Goal: Transaction & Acquisition: Book appointment/travel/reservation

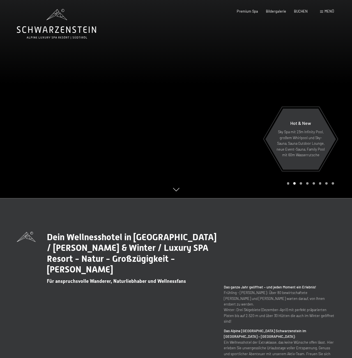
click at [324, 13] on div "Menü" at bounding box center [327, 11] width 14 height 5
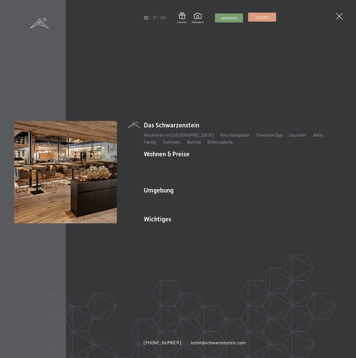
click at [263, 20] on link "Buchen" at bounding box center [261, 17] width 27 height 8
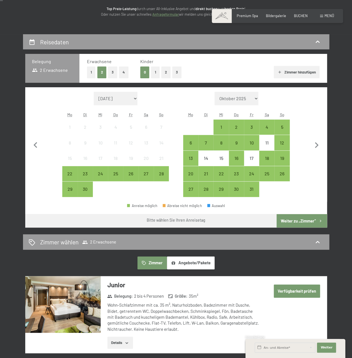
scroll to position [84, 0]
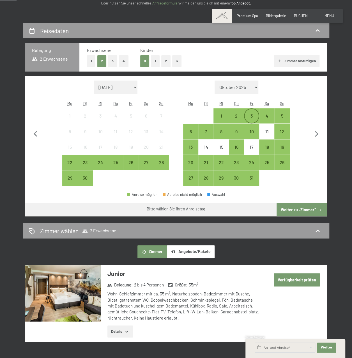
click at [253, 115] on div "3" at bounding box center [252, 121] width 14 height 14
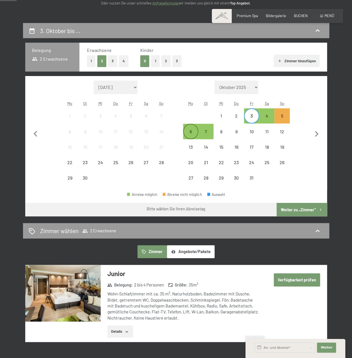
click at [191, 133] on div "6" at bounding box center [191, 136] width 14 height 14
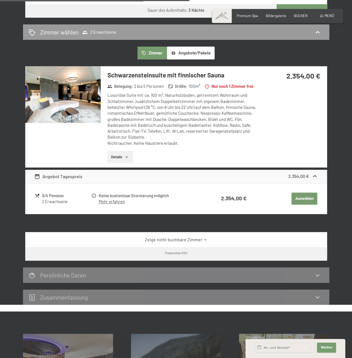
scroll to position [365, 0]
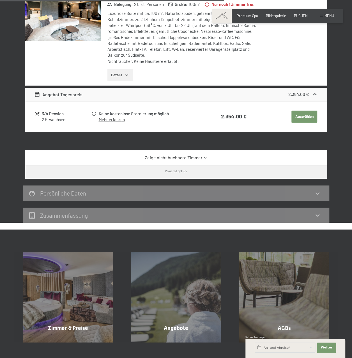
click at [202, 161] on link "Zeige nicht buchbare Zimmer" at bounding box center [176, 158] width 284 height 6
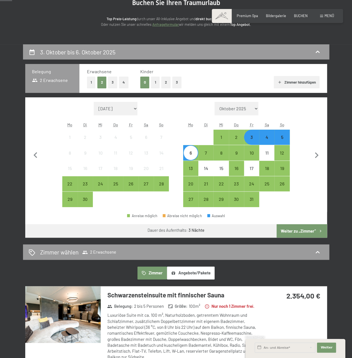
scroll to position [28, 0]
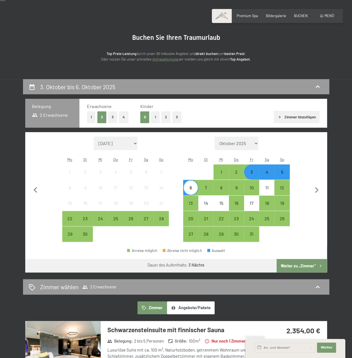
click at [193, 190] on div "6" at bounding box center [191, 192] width 14 height 14
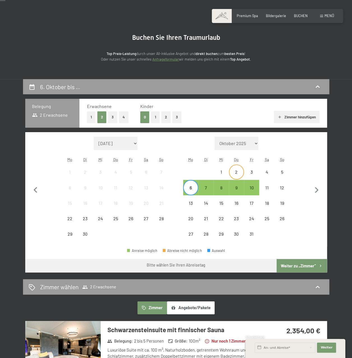
click at [237, 174] on div "2" at bounding box center [236, 177] width 14 height 14
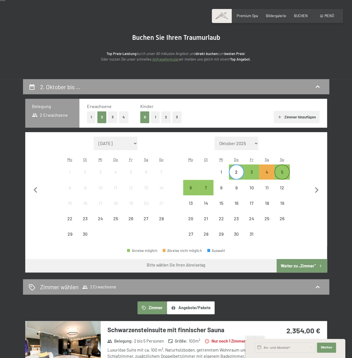
click at [286, 173] on div "5" at bounding box center [282, 177] width 14 height 14
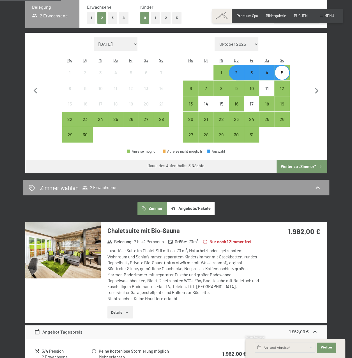
scroll to position [56, 0]
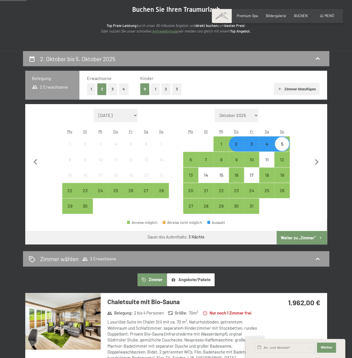
click at [238, 147] on div "2" at bounding box center [236, 149] width 14 height 14
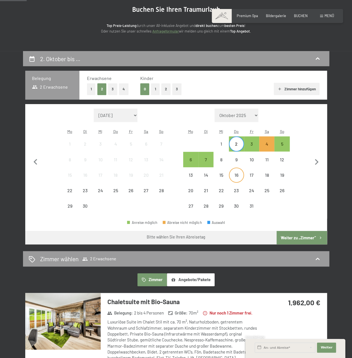
click at [237, 179] on div "16" at bounding box center [236, 180] width 14 height 14
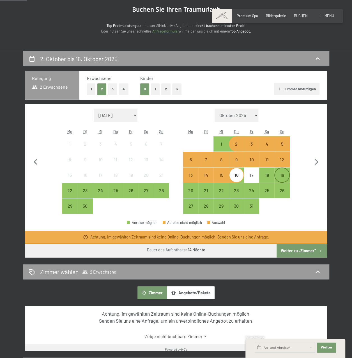
click at [281, 178] on div "19" at bounding box center [282, 180] width 14 height 14
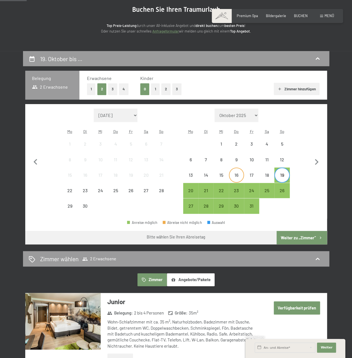
click at [235, 173] on div "16" at bounding box center [236, 180] width 14 height 14
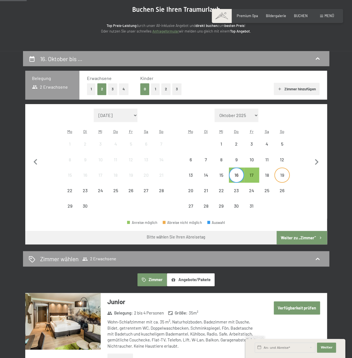
click at [285, 173] on div "19" at bounding box center [282, 180] width 14 height 14
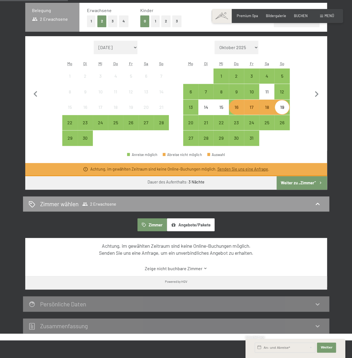
scroll to position [84, 0]
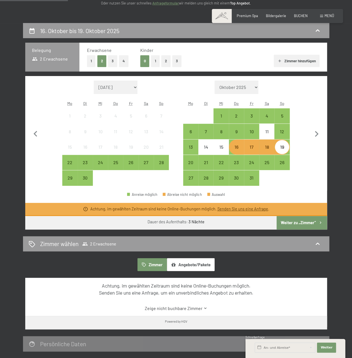
click at [283, 147] on div "19" at bounding box center [282, 152] width 14 height 14
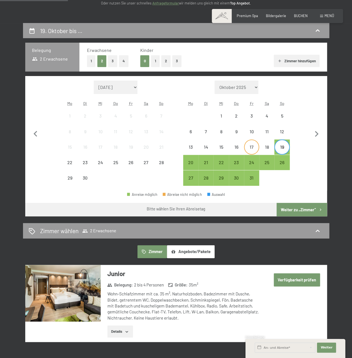
click at [251, 146] on div "17" at bounding box center [252, 152] width 14 height 14
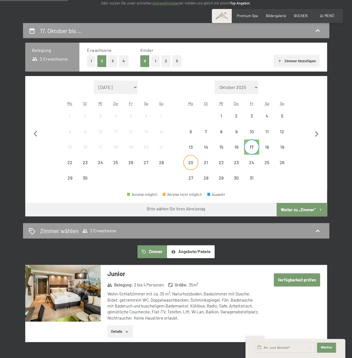
click at [188, 161] on div "20" at bounding box center [191, 167] width 14 height 14
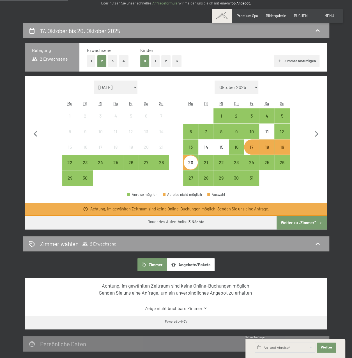
click at [190, 162] on div "20" at bounding box center [191, 167] width 14 height 14
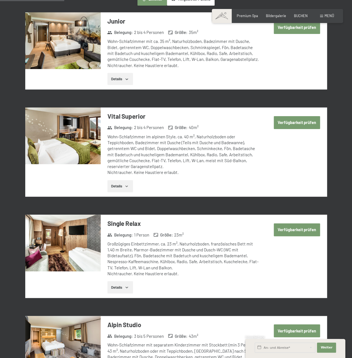
scroll to position [252, 0]
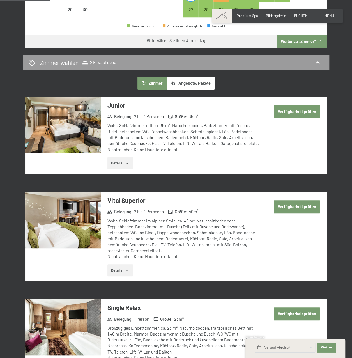
click at [286, 112] on button "Verfügbarkeit prüfen" at bounding box center [297, 111] width 47 height 13
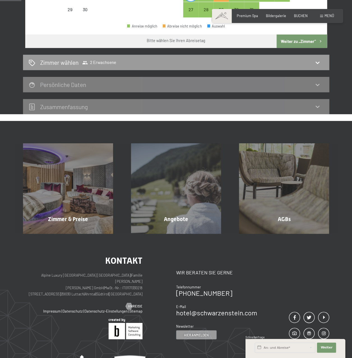
scroll to position [107, 0]
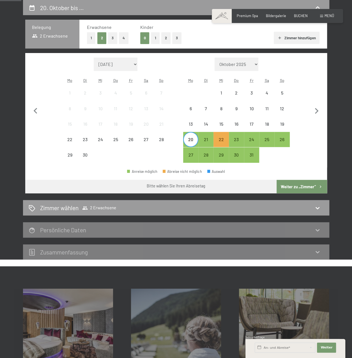
click at [193, 140] on div "20" at bounding box center [191, 144] width 14 height 14
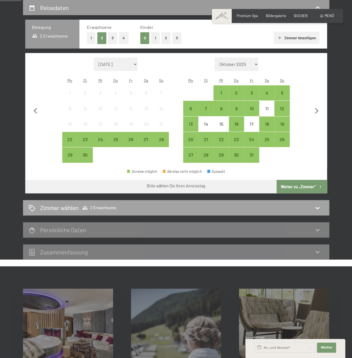
click at [206, 206] on div "Zimmer wählen 2 Erwachsene" at bounding box center [176, 208] width 295 height 8
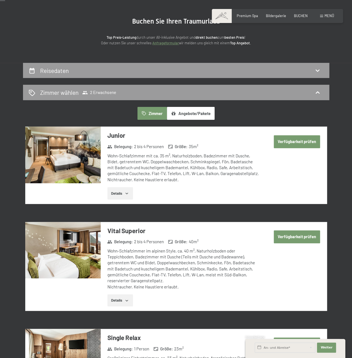
scroll to position [23, 0]
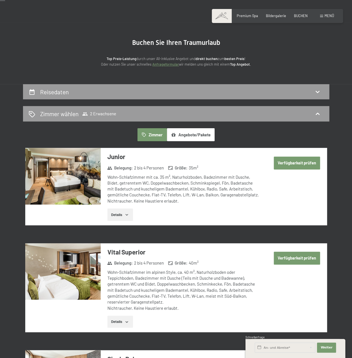
click at [288, 164] on button "Verfügbarkeit prüfen" at bounding box center [297, 162] width 47 height 13
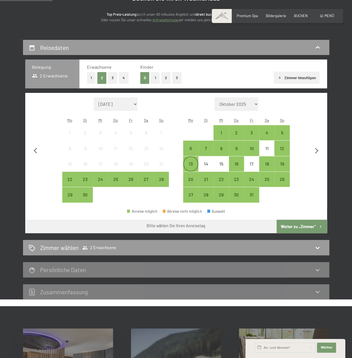
scroll to position [51, 0]
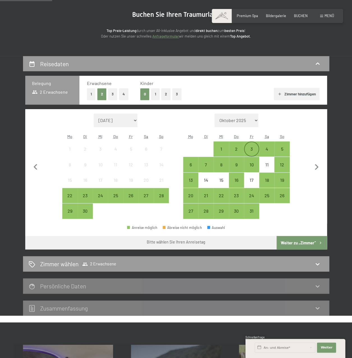
click at [253, 148] on div "3" at bounding box center [252, 154] width 14 height 14
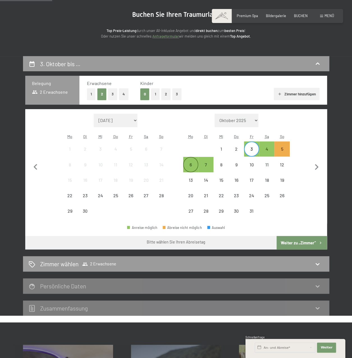
click at [192, 162] on div "6" at bounding box center [191, 169] width 14 height 14
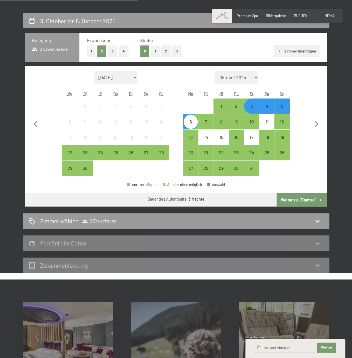
scroll to position [135, 0]
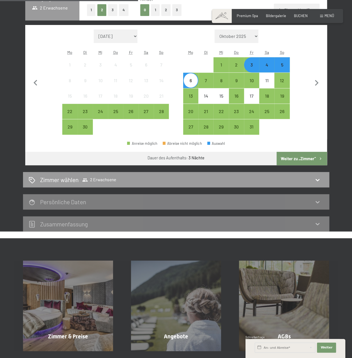
click at [282, 160] on button "Weiter zu „Zimmer“" at bounding box center [302, 158] width 50 height 13
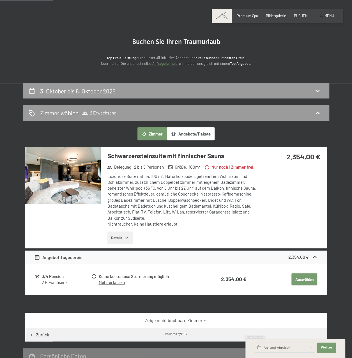
scroll to position [0, 0]
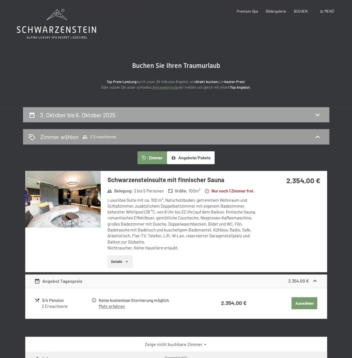
click at [204, 114] on div "3. Oktober bis 6. Oktober 2025" at bounding box center [176, 115] width 295 height 8
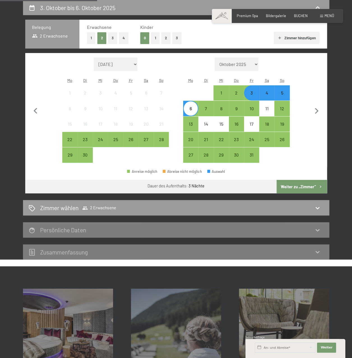
click at [252, 89] on div "3" at bounding box center [252, 93] width 14 height 14
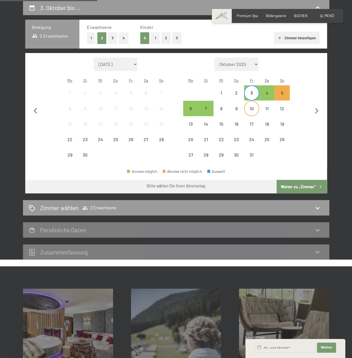
click at [252, 110] on div "10" at bounding box center [252, 113] width 14 height 14
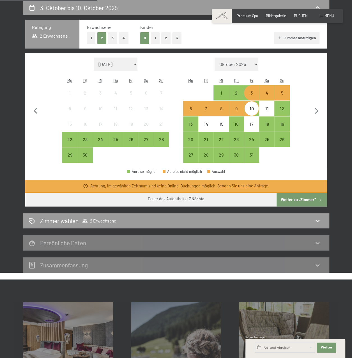
click at [252, 110] on div "10" at bounding box center [252, 113] width 14 height 14
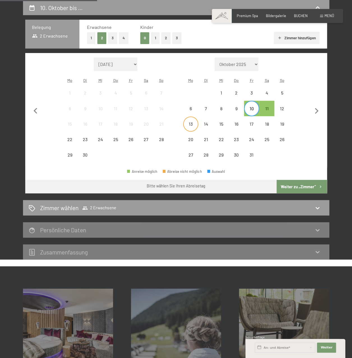
click at [193, 124] on div "13" at bounding box center [191, 129] width 14 height 14
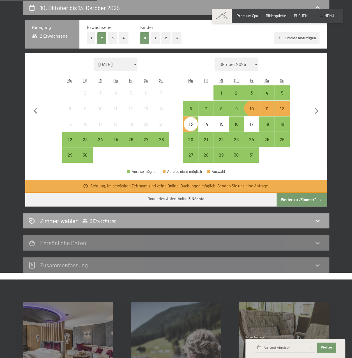
click at [183, 215] on div "Zimmer wählen 2 Erwachsene" at bounding box center [176, 220] width 306 height 15
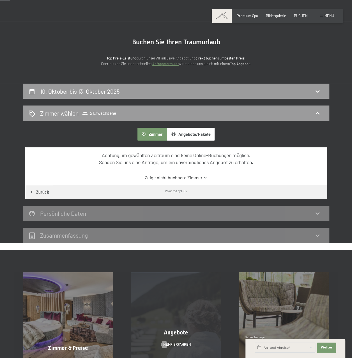
scroll to position [0, 0]
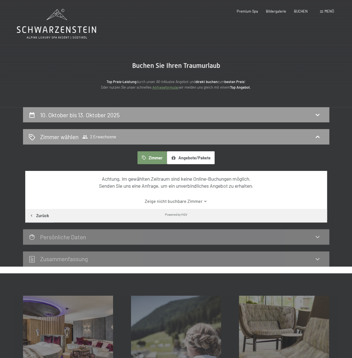
drag, startPoint x: 169, startPoint y: 122, endPoint x: 156, endPoint y: 119, distance: 13.3
click at [156, 119] on div "10. Oktober bis 13. Oktober 2025" at bounding box center [176, 114] width 306 height 15
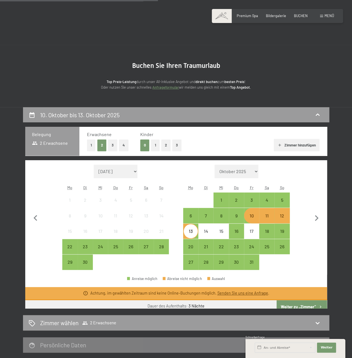
scroll to position [107, 0]
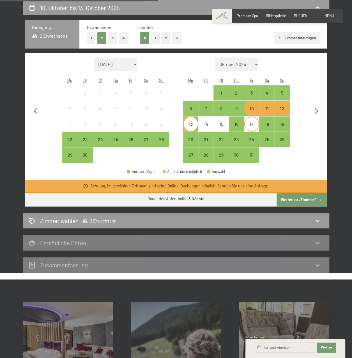
click at [249, 125] on div "17" at bounding box center [252, 129] width 14 height 14
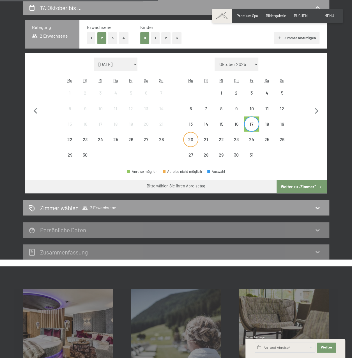
click at [194, 142] on div "20" at bounding box center [191, 144] width 14 height 14
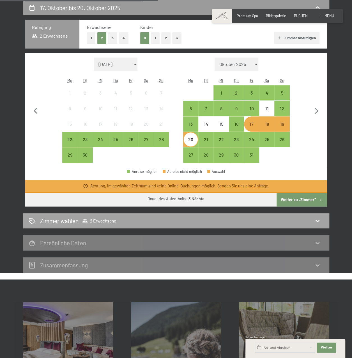
click at [218, 220] on div "Zimmer wählen 2 Erwachsene" at bounding box center [176, 221] width 295 height 8
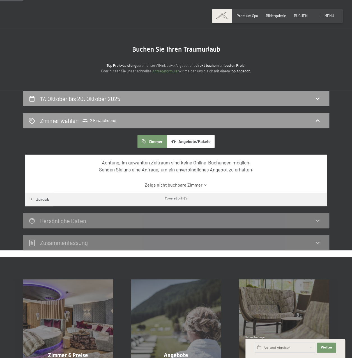
scroll to position [0, 0]
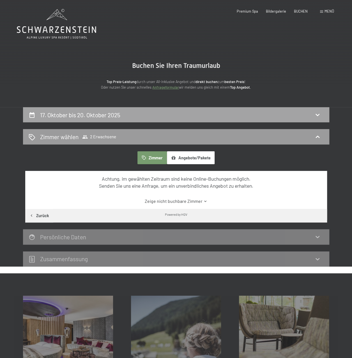
click at [263, 116] on div "17. Oktober bis 20. Oktober 2025" at bounding box center [176, 115] width 295 height 8
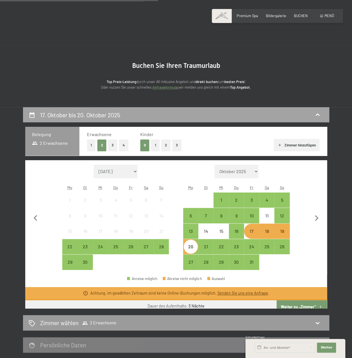
scroll to position [107, 0]
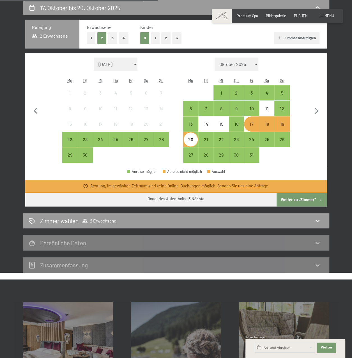
click at [195, 140] on div "20" at bounding box center [191, 144] width 14 height 14
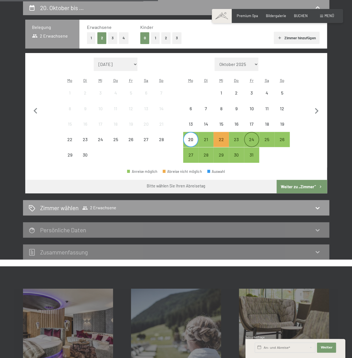
click at [251, 139] on div "24" at bounding box center [252, 144] width 14 height 14
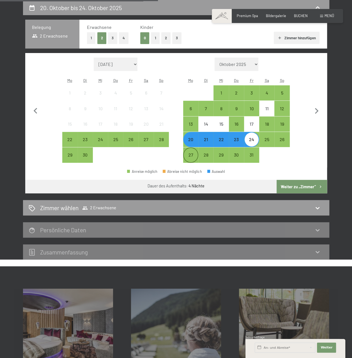
click at [189, 156] on div "27" at bounding box center [191, 160] width 14 height 14
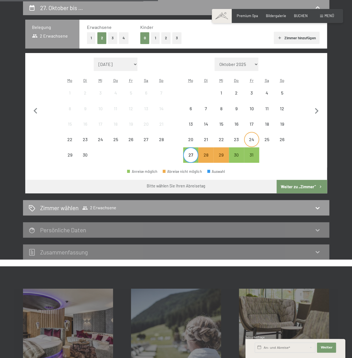
click at [255, 142] on div "24" at bounding box center [252, 144] width 14 height 14
click at [219, 211] on div "Zimmer wählen 2 Erwachsene" at bounding box center [176, 208] width 295 height 8
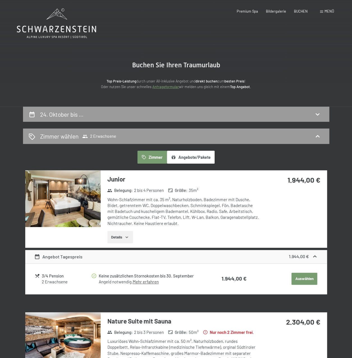
scroll to position [0, 0]
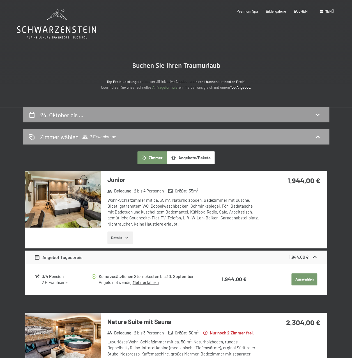
click at [202, 135] on div "Zimmer wählen 2 Erwachsene" at bounding box center [176, 137] width 295 height 8
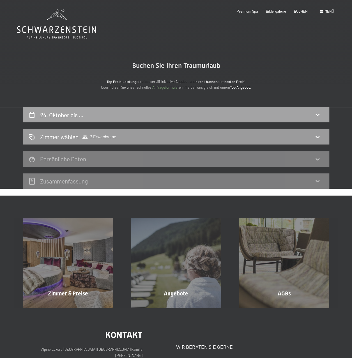
click at [213, 116] on div "24. Oktober bis …" at bounding box center [176, 115] width 295 height 8
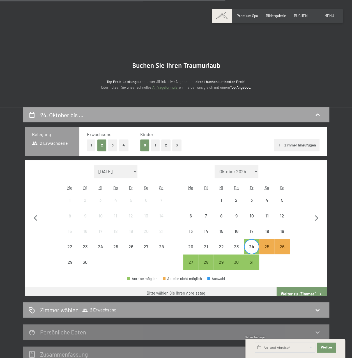
scroll to position [107, 0]
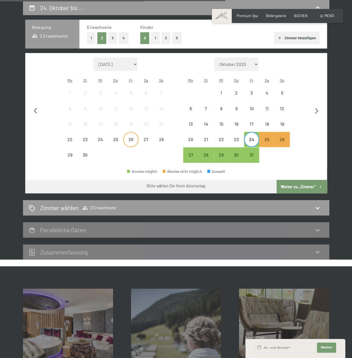
click at [132, 138] on div "26" at bounding box center [131, 144] width 14 height 14
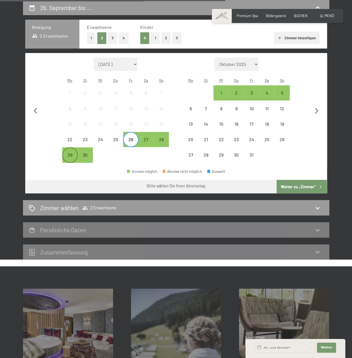
click at [71, 153] on div "29" at bounding box center [70, 160] width 14 height 14
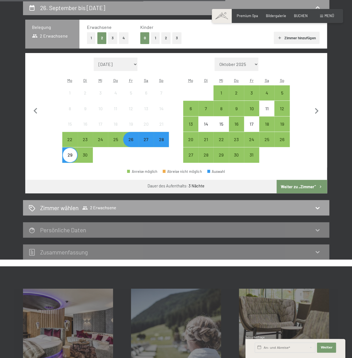
click at [209, 206] on div "Zimmer wählen 2 Erwachsene" at bounding box center [176, 208] width 295 height 8
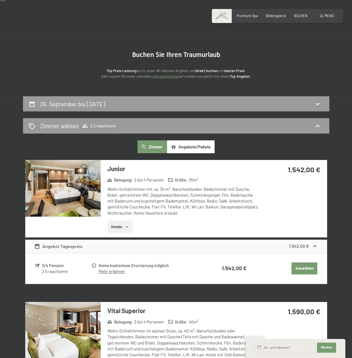
scroll to position [0, 0]
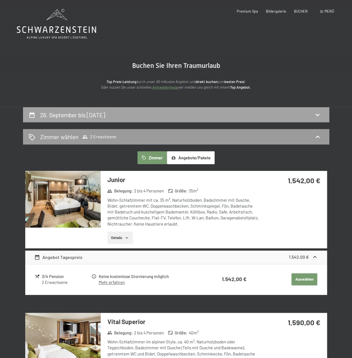
click at [199, 117] on div "26. September bis [DATE]" at bounding box center [176, 115] width 295 height 8
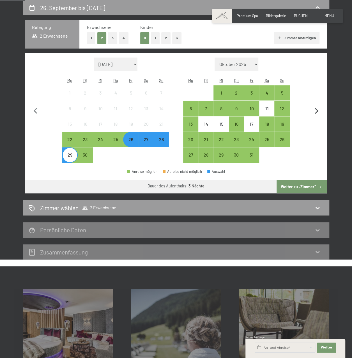
click at [315, 111] on icon "button" at bounding box center [317, 111] width 12 height 12
select select "[DATE]"
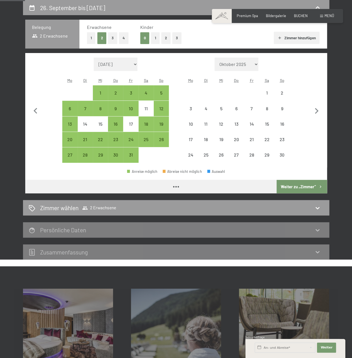
select select "[DATE]"
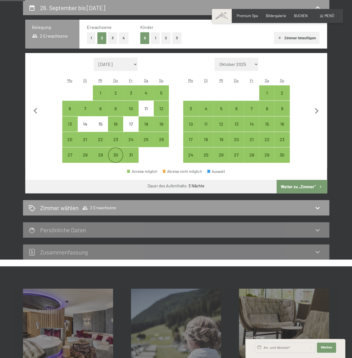
click at [116, 157] on div "30" at bounding box center [116, 160] width 14 height 14
select select "[DATE]"
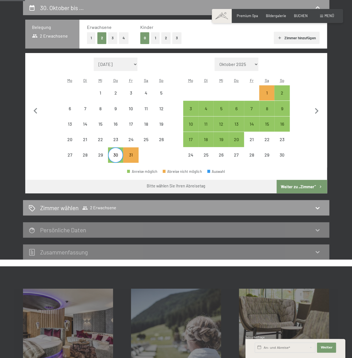
click at [116, 157] on div "30" at bounding box center [116, 160] width 14 height 14
select select "[DATE]"
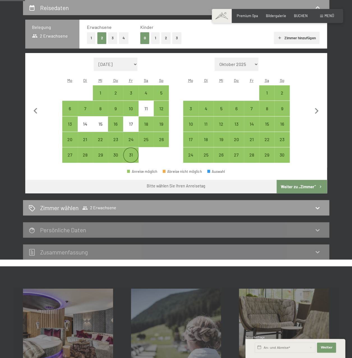
click at [128, 157] on div "31" at bounding box center [131, 160] width 14 height 14
select select "[DATE]"
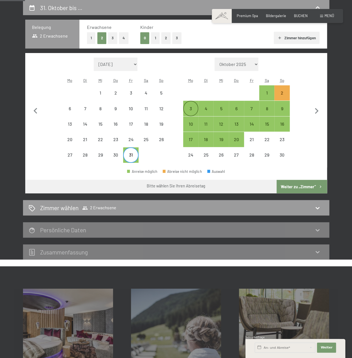
click at [194, 111] on div "3" at bounding box center [191, 113] width 14 height 14
select select "[DATE]"
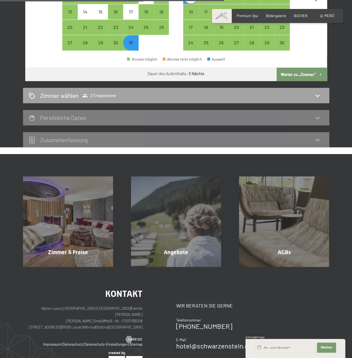
click at [87, 94] on icon at bounding box center [85, 96] width 6 height 6
select select "[DATE]"
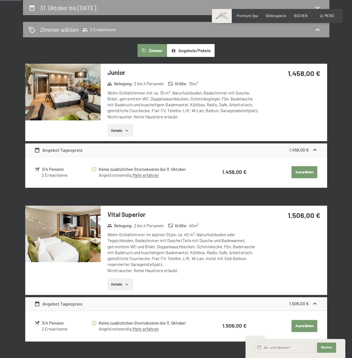
scroll to position [0, 0]
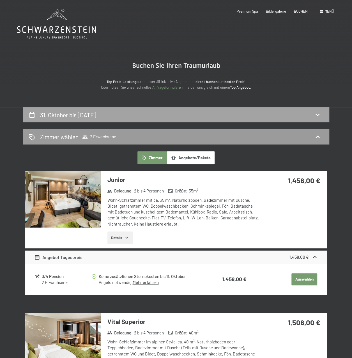
click at [81, 114] on h2 "31. Oktober bis [DATE]" at bounding box center [68, 114] width 56 height 7
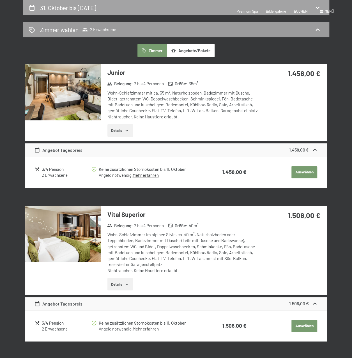
select select "[DATE]"
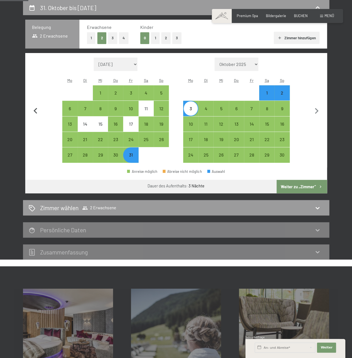
click at [35, 107] on icon "button" at bounding box center [36, 111] width 12 height 12
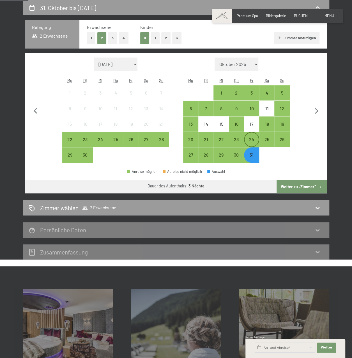
click at [255, 140] on div "24" at bounding box center [252, 144] width 14 height 14
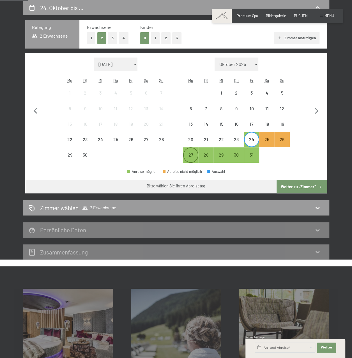
click at [188, 155] on div "27" at bounding box center [191, 160] width 14 height 14
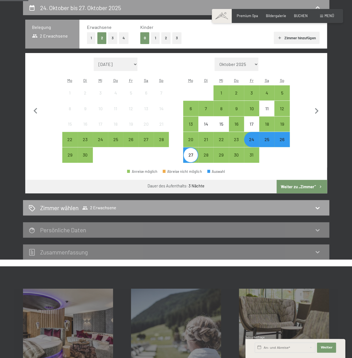
click at [146, 206] on div "Zimmer wählen 2 Erwachsene" at bounding box center [176, 208] width 295 height 8
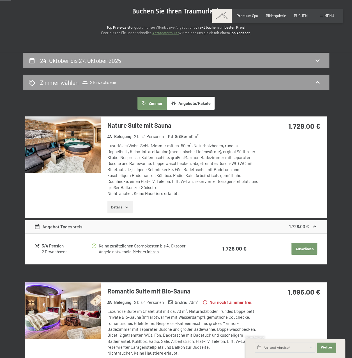
scroll to position [0, 0]
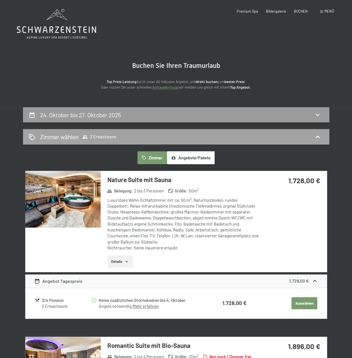
click at [149, 141] on div "Zimmer wählen 2 Erwachsene" at bounding box center [176, 137] width 295 height 8
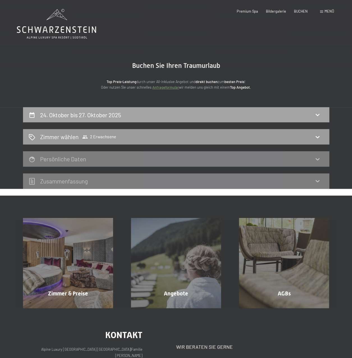
click at [147, 113] on div "24. Oktober bis 27. Oktober 2025" at bounding box center [176, 115] width 295 height 8
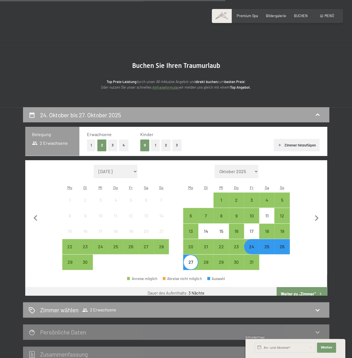
scroll to position [107, 0]
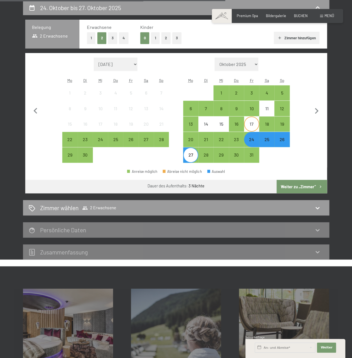
click at [249, 130] on div "17" at bounding box center [252, 129] width 14 height 14
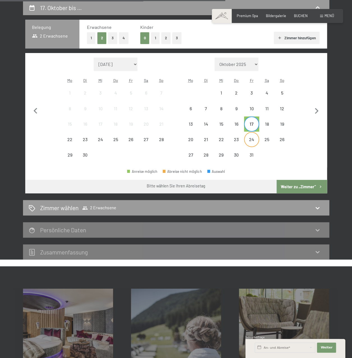
click at [252, 144] on div "24" at bounding box center [252, 144] width 14 height 14
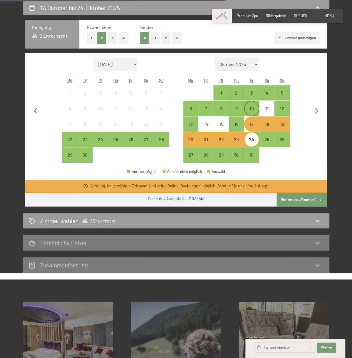
click at [251, 113] on div "10" at bounding box center [252, 113] width 14 height 14
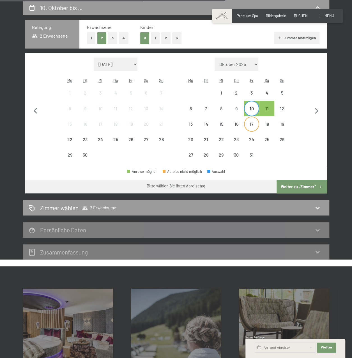
click at [251, 122] on div "17" at bounding box center [252, 129] width 14 height 14
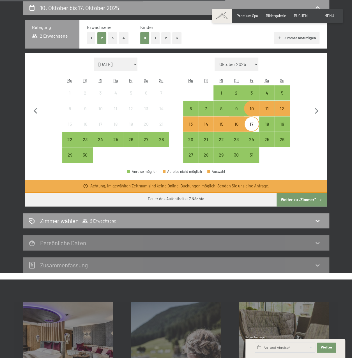
click at [252, 125] on div "17" at bounding box center [252, 129] width 14 height 14
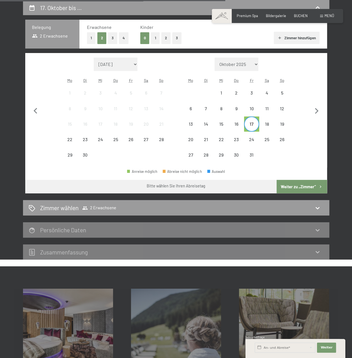
click at [253, 127] on div "17" at bounding box center [252, 129] width 14 height 14
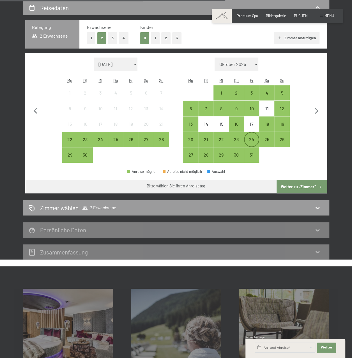
click at [253, 137] on div "24" at bounding box center [252, 144] width 14 height 14
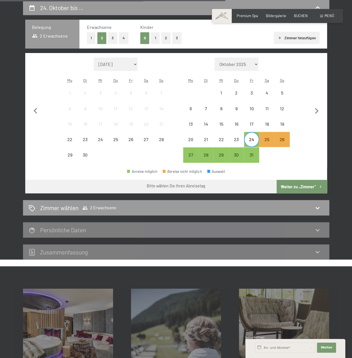
click at [252, 138] on div "24" at bounding box center [252, 144] width 14 height 14
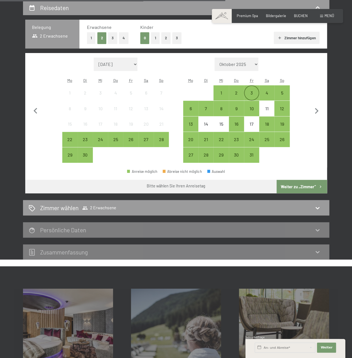
click at [252, 95] on div "3" at bounding box center [252, 98] width 14 height 14
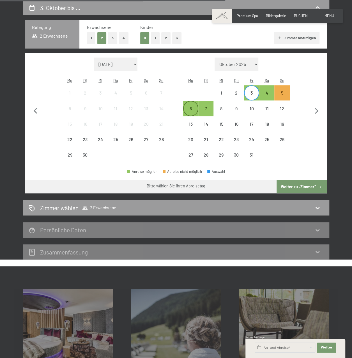
click at [192, 111] on div "6" at bounding box center [191, 113] width 14 height 14
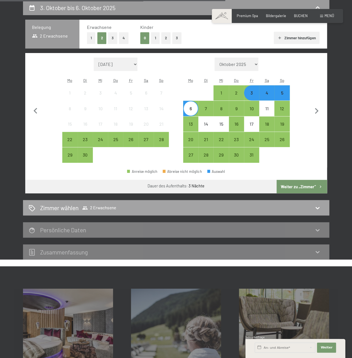
click at [162, 206] on div "Zimmer wählen 2 Erwachsene" at bounding box center [176, 208] width 295 height 8
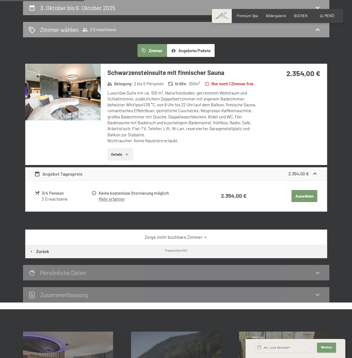
scroll to position [23, 0]
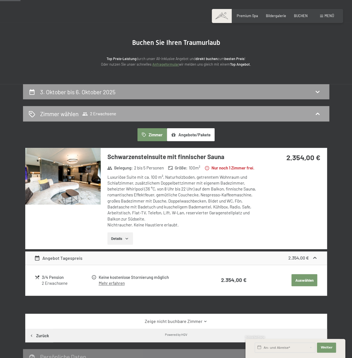
click at [135, 114] on div "Zimmer wählen 2 Erwachsene" at bounding box center [176, 114] width 295 height 8
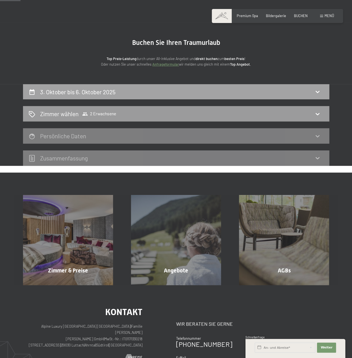
click at [155, 91] on div "3. Oktober bis 6. Oktober 2025" at bounding box center [176, 92] width 295 height 8
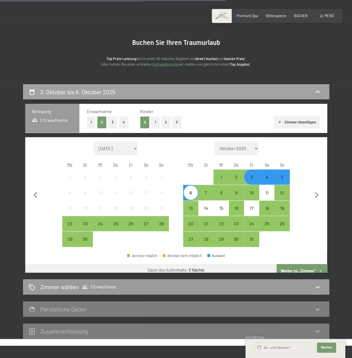
scroll to position [107, 0]
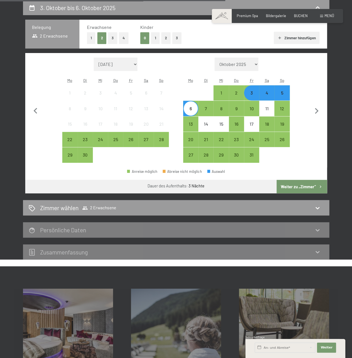
drag, startPoint x: 148, startPoint y: 123, endPoint x: 138, endPoint y: 118, distance: 11.3
drag, startPoint x: 138, startPoint y: 118, endPoint x: 320, endPoint y: 122, distance: 181.8
click at [320, 122] on button "button" at bounding box center [317, 109] width 12 height 105
select select "[DATE]"
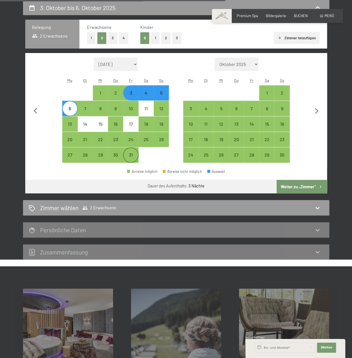
click at [130, 155] on div "31" at bounding box center [131, 160] width 14 height 14
select select "[DATE]"
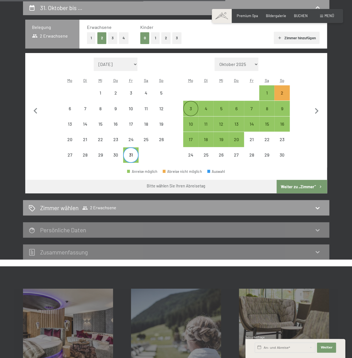
click at [195, 107] on div "3" at bounding box center [191, 113] width 14 height 14
select select "[DATE]"
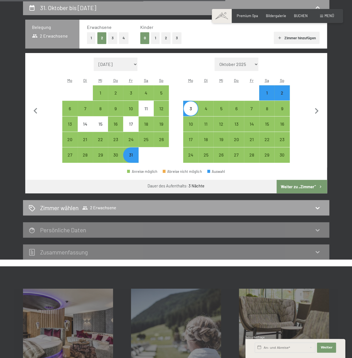
click at [253, 208] on div "Zimmer wählen 2 Erwachsene" at bounding box center [176, 208] width 295 height 8
select select "[DATE]"
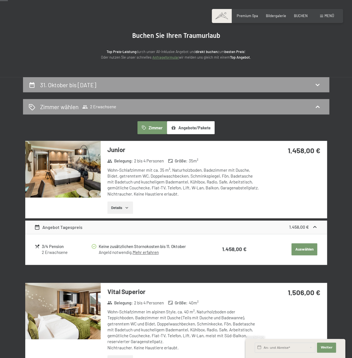
scroll to position [0, 0]
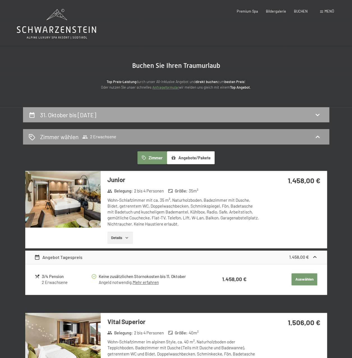
click at [155, 115] on div "31. Oktober bis [DATE]" at bounding box center [176, 115] width 295 height 8
select select "[DATE]"
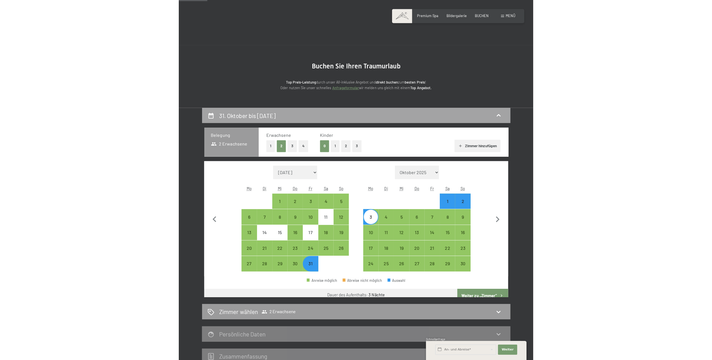
scroll to position [107, 0]
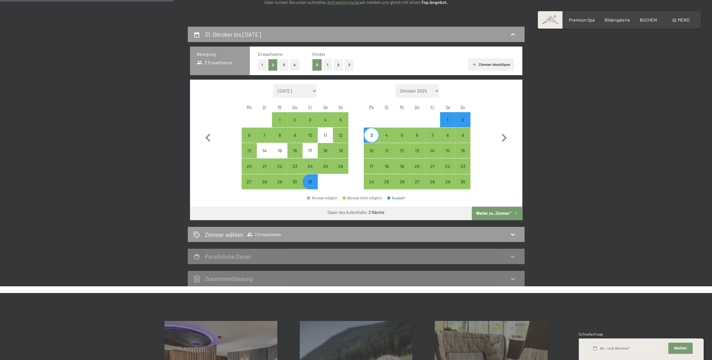
click at [352, 213] on button "Weiter zu „Zimmer“" at bounding box center [496, 213] width 50 height 13
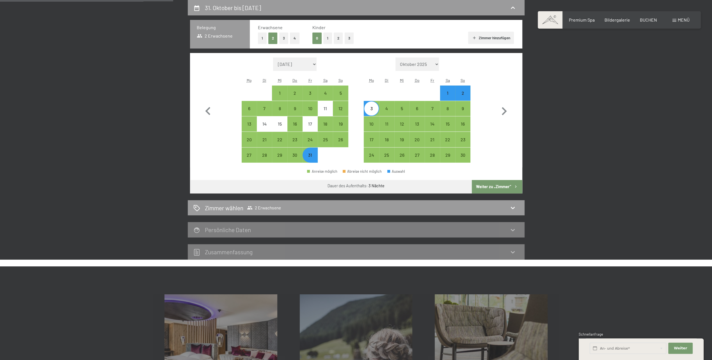
select select "[DATE]"
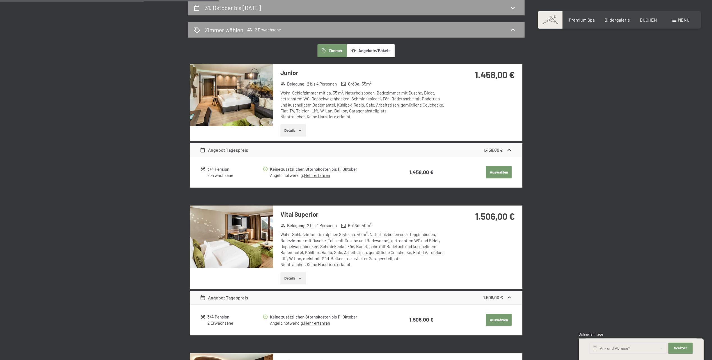
click at [352, 172] on button "Auswählen" at bounding box center [498, 172] width 26 height 12
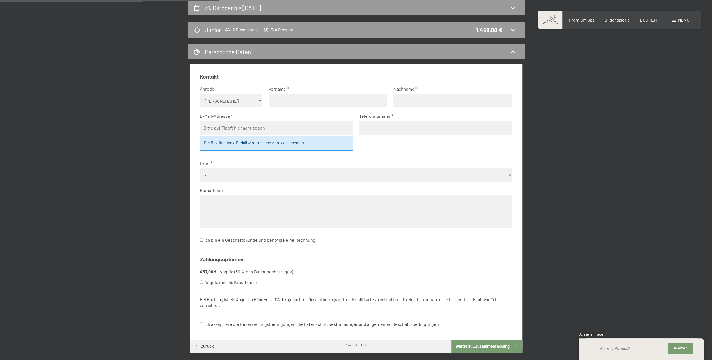
click at [231, 96] on select "Keine Angabe Frau [PERSON_NAME]" at bounding box center [231, 100] width 63 height 13
select select "m"
click at [200, 94] on select "Keine Angabe Frau [PERSON_NAME]" at bounding box center [231, 100] width 63 height 13
click at [285, 101] on input "text" at bounding box center [327, 100] width 119 height 13
type input "[PERSON_NAME]"
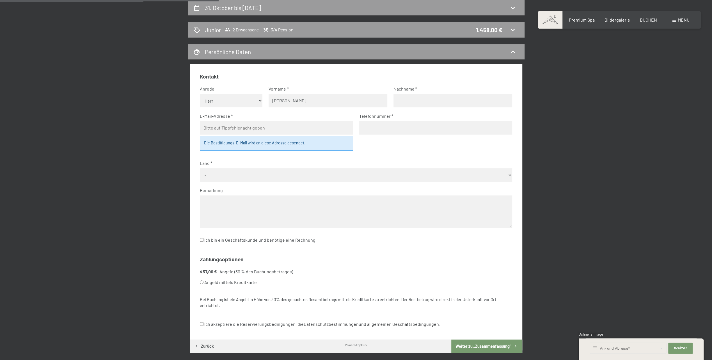
type input "[PERSON_NAME]"
type input "[PERSON_NAME][EMAIL_ADDRESS][DOMAIN_NAME]"
type input "0798854051"
select select "CHE"
click at [268, 202] on textarea at bounding box center [356, 211] width 312 height 32
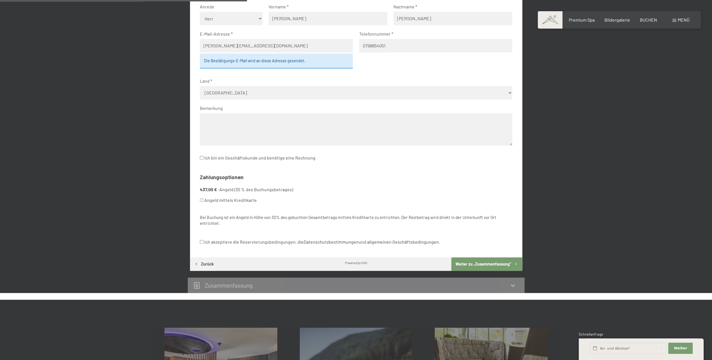
scroll to position [218, 0]
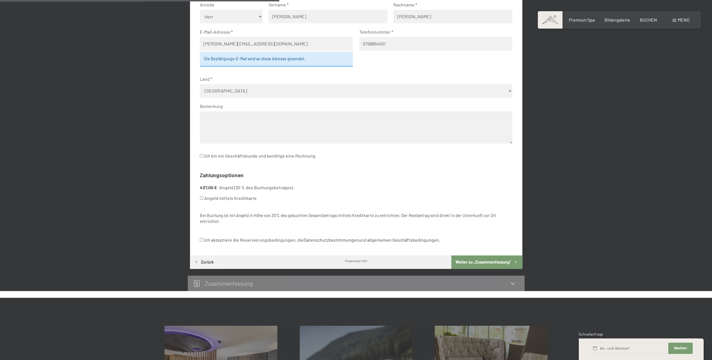
click at [201, 198] on input "Angeld mittels Kreditkarte" at bounding box center [202, 198] width 4 height 4
radio input "true"
click at [201, 198] on input "Angeld mittels Kreditkarte" at bounding box center [202, 198] width 4 height 4
click at [202, 198] on input "Angeld mittels Kreditkarte" at bounding box center [202, 198] width 4 height 4
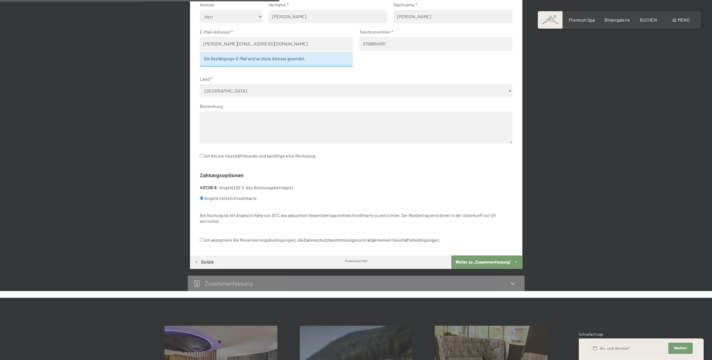
click at [224, 197] on label "Angeld mittels Kreditkarte" at bounding box center [349, 198] width 299 height 11
click at [203, 197] on input "Angeld mittels Kreditkarte" at bounding box center [202, 198] width 4 height 4
click at [229, 187] on li "437,00 € - Angeld (30 % des Buchungsbetrages) Angeld mittels Kreditkarte" at bounding box center [356, 194] width 312 height 19
click at [203, 240] on input "Ich akzeptiere die Reservierungsbedingungen, die Datenschutzbestimmungen und al…" at bounding box center [202, 240] width 4 height 4
checkbox input "true"
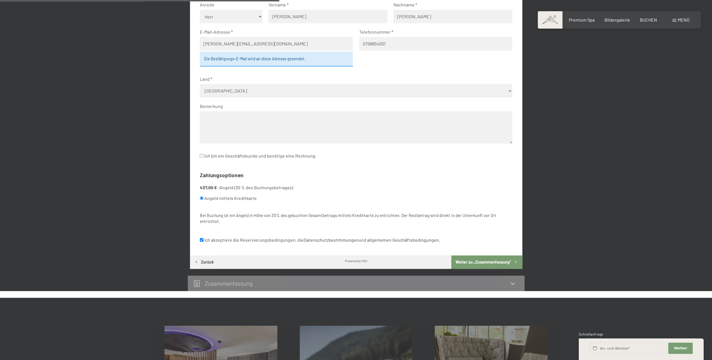
click at [352, 259] on button "Weiter zu „Zusammen­fassung“" at bounding box center [486, 261] width 71 height 13
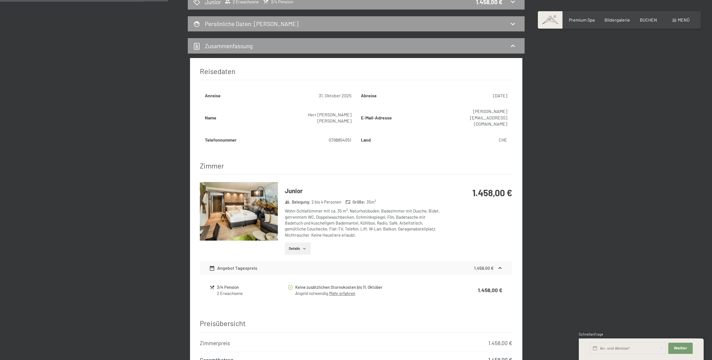
scroll to position [246, 0]
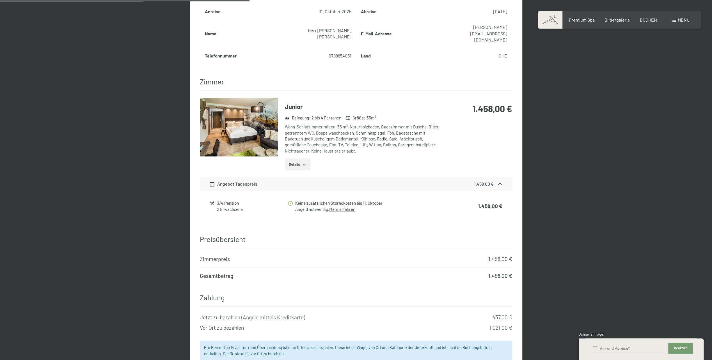
click at [339, 197] on span "Einwilligung Marketing*" at bounding box center [325, 197] width 46 height 6
click at [299, 197] on input "Einwilligung Marketing*" at bounding box center [297, 197] width 6 height 6
click at [333, 197] on span "Einwilligung Marketing*" at bounding box center [325, 197] width 46 height 6
click at [299, 197] on input "Einwilligung Marketing*" at bounding box center [297, 197] width 6 height 6
checkbox input "false"
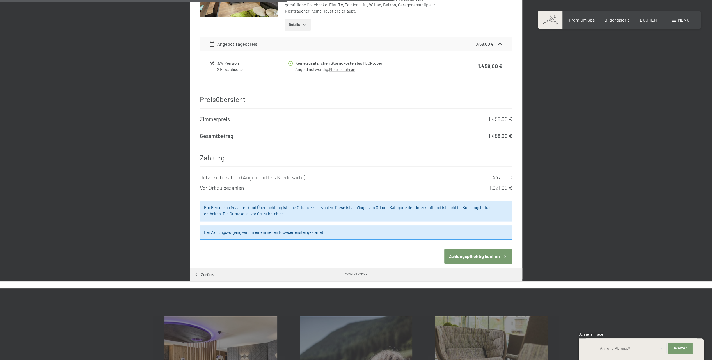
scroll to position [386, 0]
click at [352, 249] on button "Zahlungspflichtig buchen" at bounding box center [478, 256] width 68 height 14
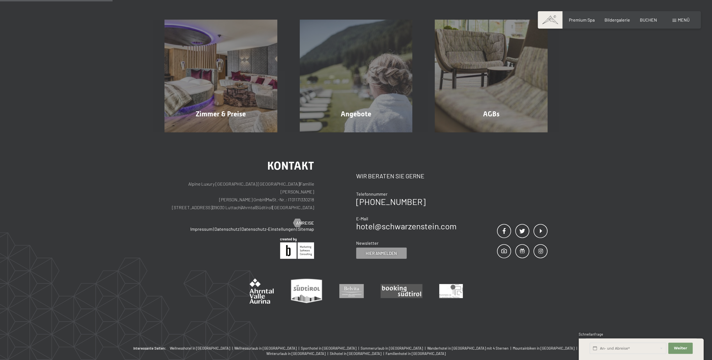
scroll to position [134, 0]
